Goal: Use online tool/utility: Utilize a website feature to perform a specific function

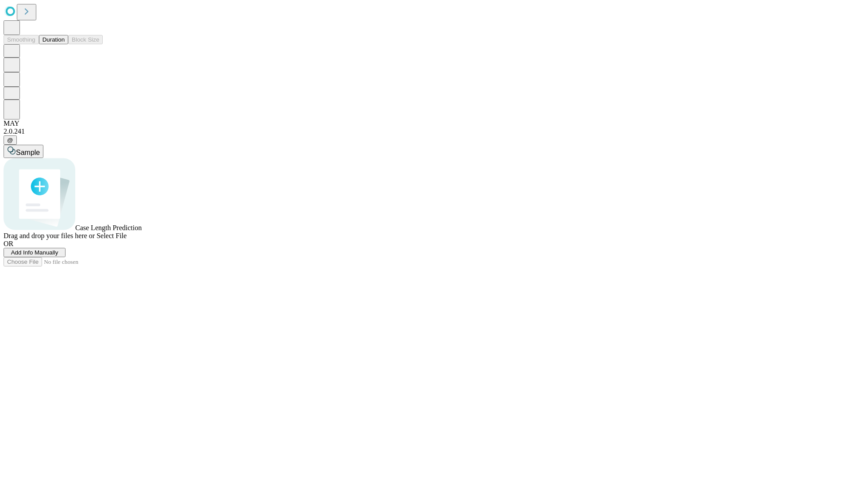
click at [65, 44] on button "Duration" at bounding box center [53, 39] width 29 height 9
click at [127, 240] on span "Select File" at bounding box center [112, 236] width 30 height 8
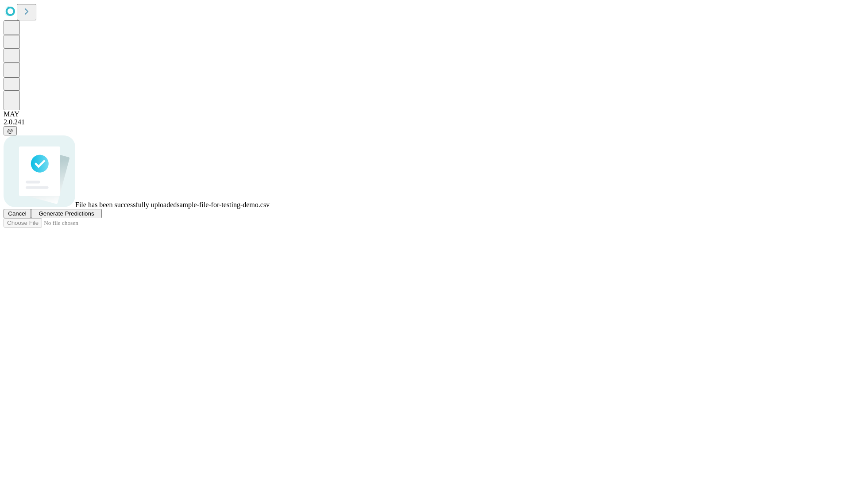
click at [94, 217] on span "Generate Predictions" at bounding box center [66, 213] width 55 height 7
